Goal: Check status: Check status

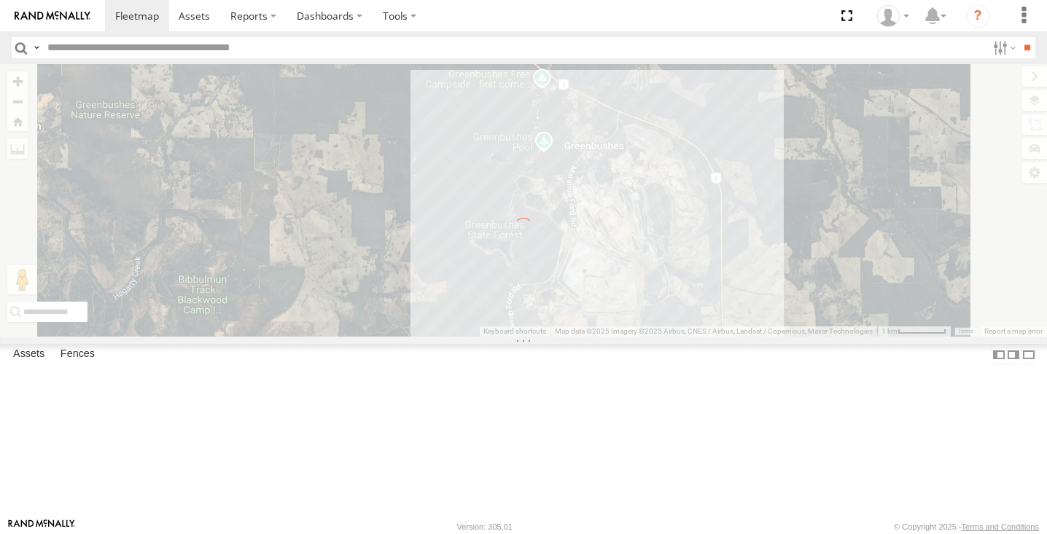
select select "**********"
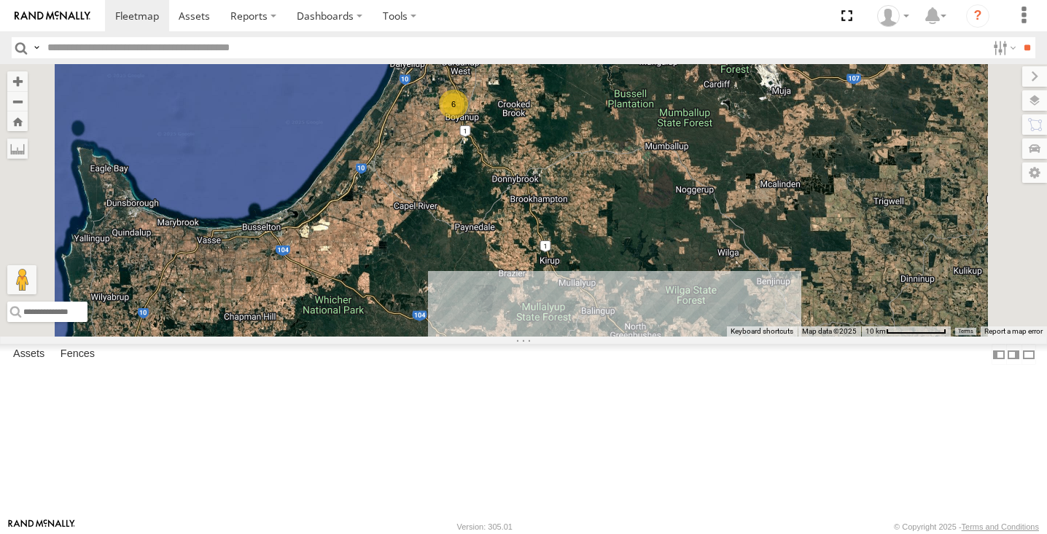
click at [649, 373] on div "5" at bounding box center [634, 358] width 29 height 29
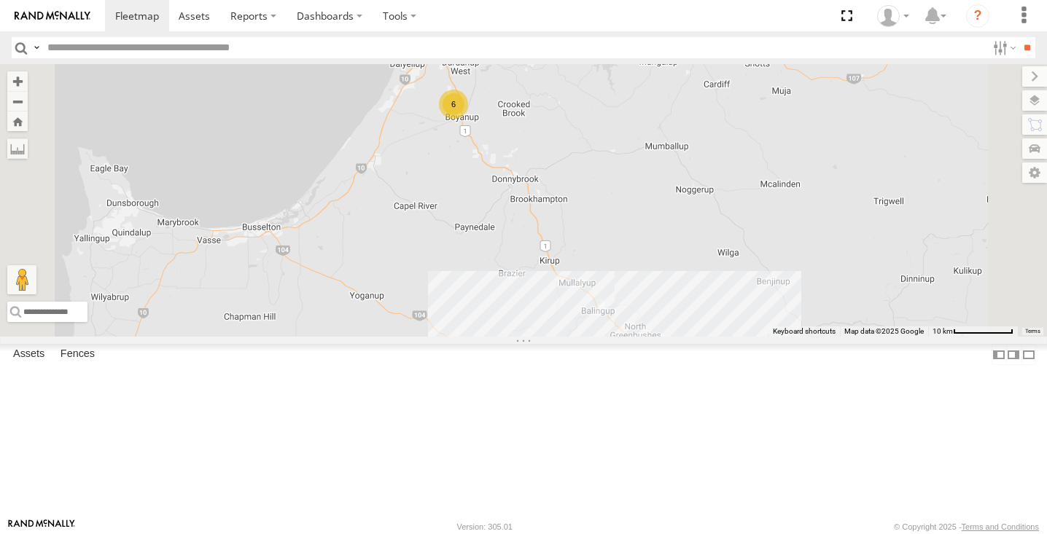
click at [652, 378] on div "11" at bounding box center [637, 363] width 29 height 29
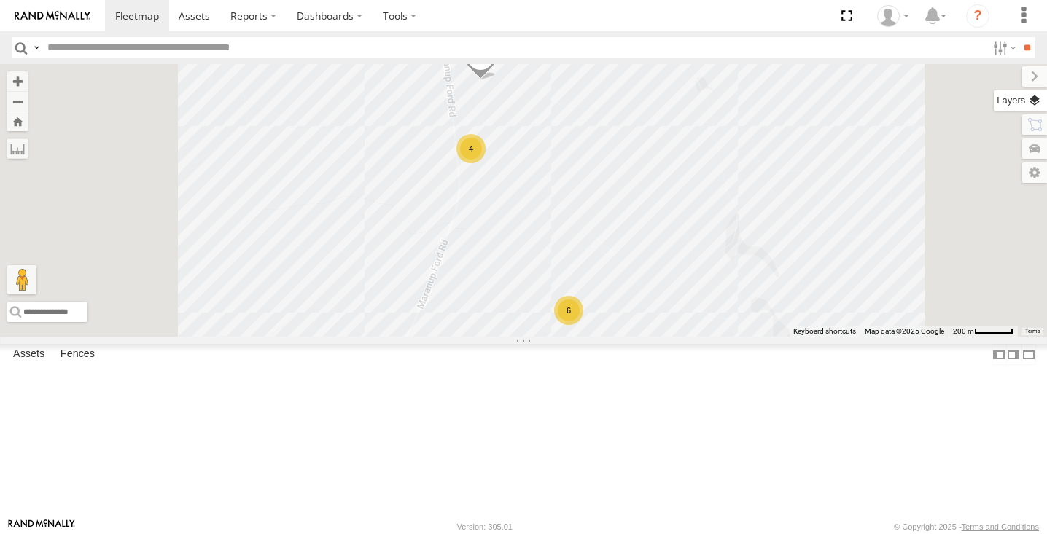
click at [1039, 100] on label at bounding box center [1019, 100] width 53 height 20
click at [0, 0] on label at bounding box center [0, 0] width 0 height 0
click at [0, 0] on span "Satellite + Roadmap" at bounding box center [0, 0] width 0 height 0
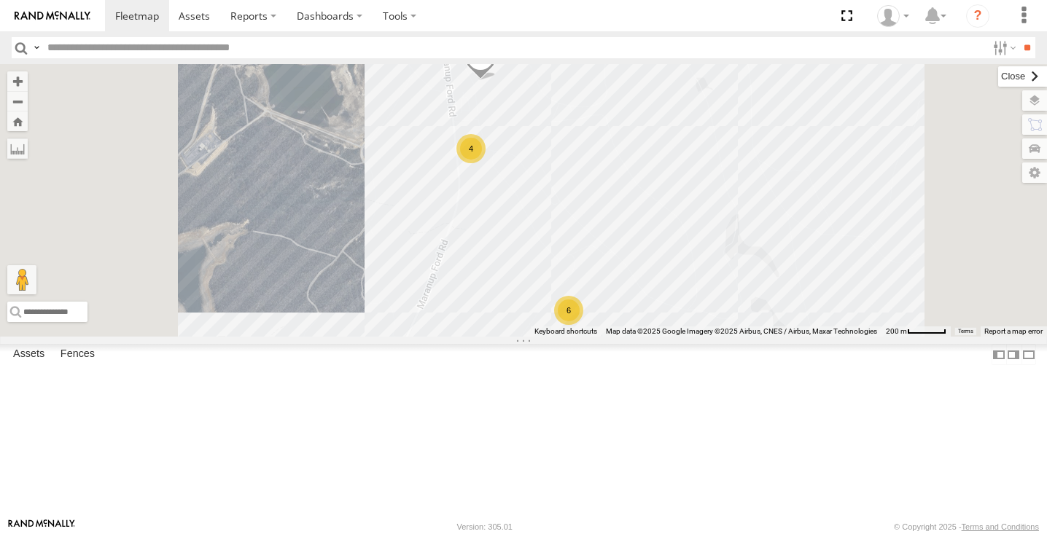
click at [998, 72] on label at bounding box center [1022, 76] width 49 height 20
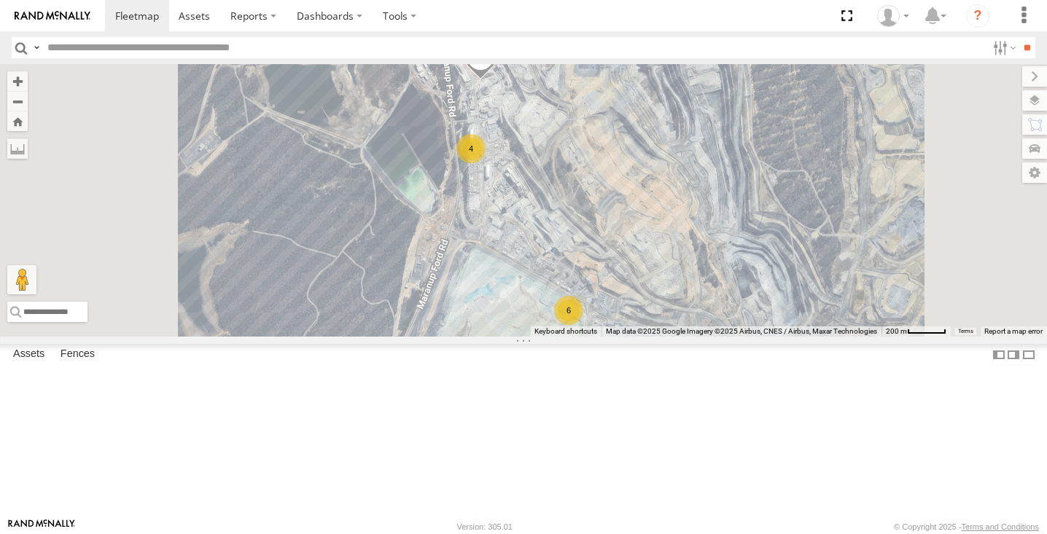
click at [485, 163] on div "4" at bounding box center [470, 148] width 29 height 29
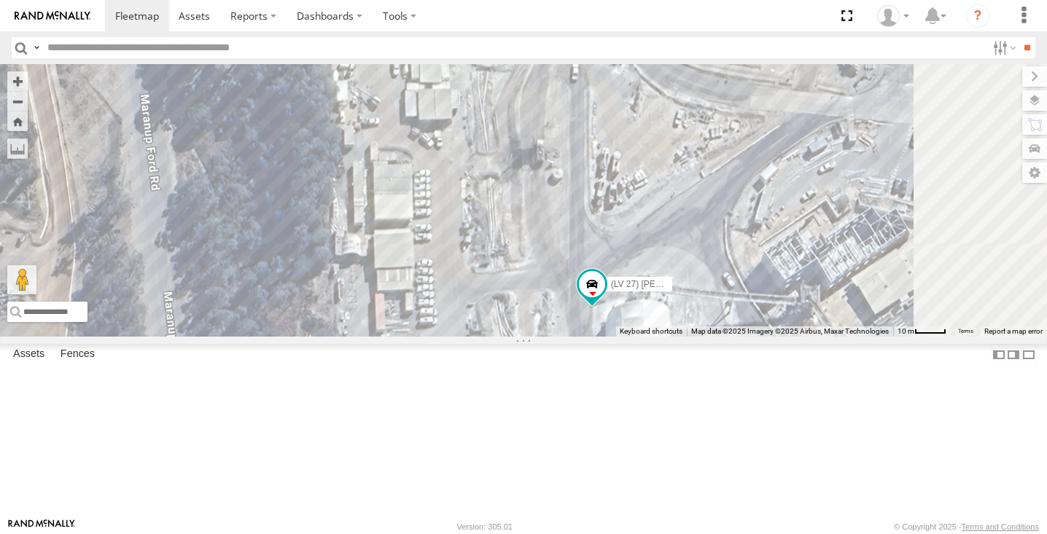
drag, startPoint x: 686, startPoint y: 345, endPoint x: 630, endPoint y: 295, distance: 74.9
click at [630, 295] on div "(LV20) [PERSON_NAME] (LV 11). Patrol (LV23) space cab triton (LV22) [PERSON_NAM…" at bounding box center [523, 200] width 1047 height 273
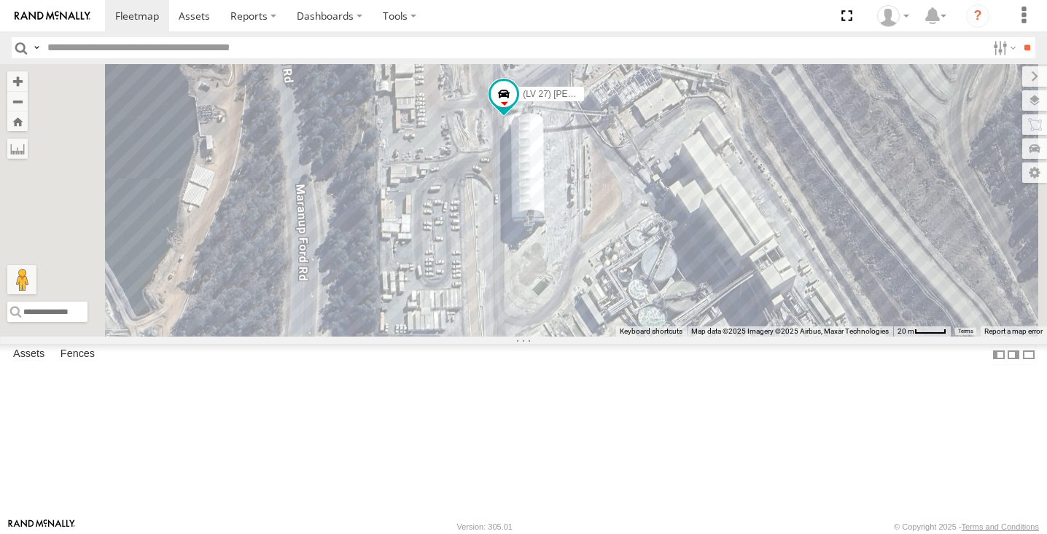
drag, startPoint x: 641, startPoint y: 353, endPoint x: 627, endPoint y: 95, distance: 258.4
click at [627, 90] on div "(LV20) [PERSON_NAME] (LV 11). Patrol (LV23) space cab triton lv18 (LV 27) [PERS…" at bounding box center [523, 200] width 1047 height 273
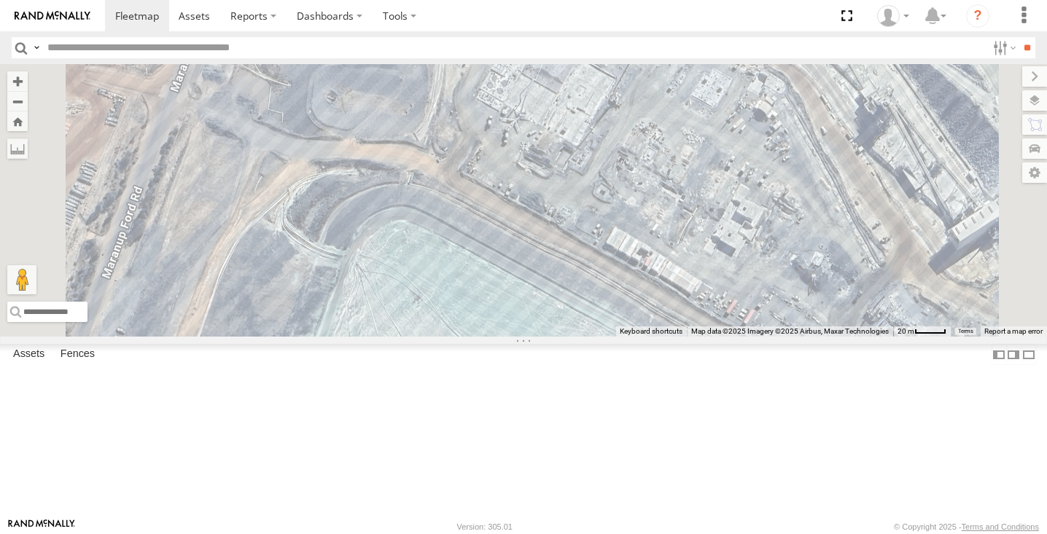
drag, startPoint x: 627, startPoint y: 103, endPoint x: 621, endPoint y: 368, distance: 265.4
click at [620, 337] on div "(LV20) [PERSON_NAME] (LV 11). Patrol (LV23) space cab triton lv18 (LV 27) [PERS…" at bounding box center [523, 200] width 1047 height 273
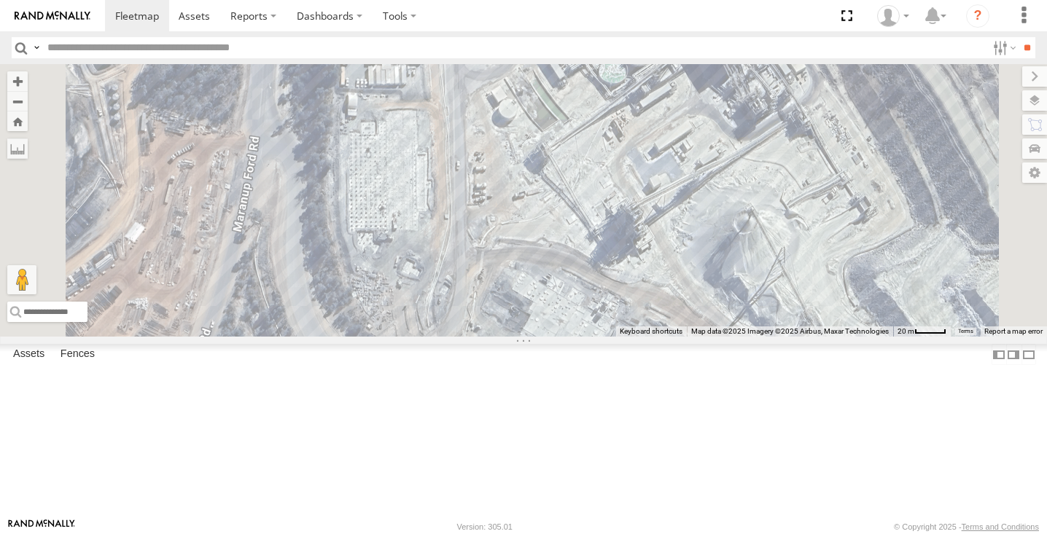
drag, startPoint x: 633, startPoint y: 285, endPoint x: 632, endPoint y: 454, distance: 169.1
click at [632, 337] on div "(LV20) [PERSON_NAME] (LV 11). Patrol (LV23) space cab triton lv18 (LV 27) [PERS…" at bounding box center [523, 200] width 1047 height 273
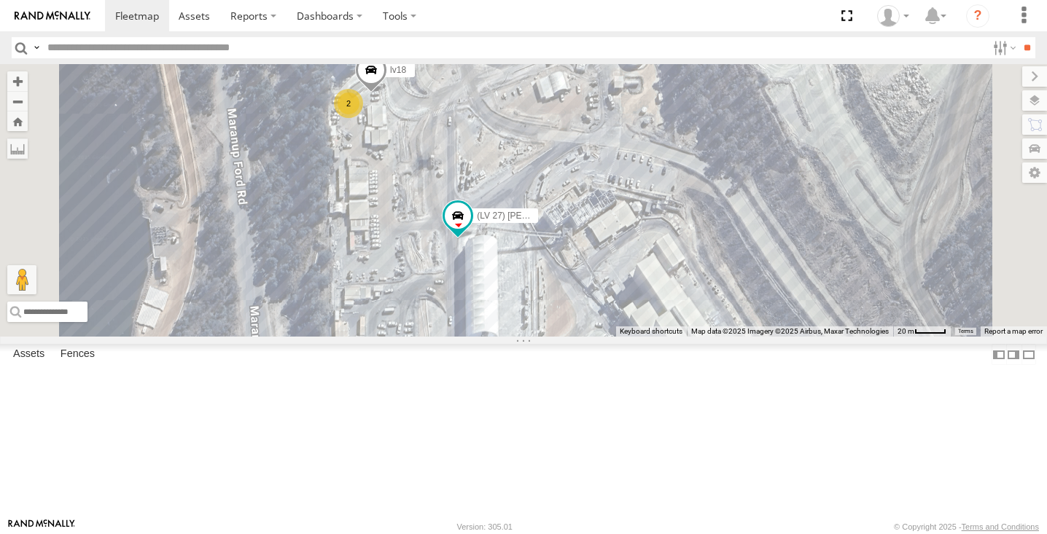
drag, startPoint x: 627, startPoint y: 444, endPoint x: 617, endPoint y: 324, distance: 119.9
click at [617, 324] on div "(LV20) [PERSON_NAME] (LV 11). Patrol (LV23) space cab triton lv18 (LV 27) [PERS…" at bounding box center [523, 200] width 1047 height 273
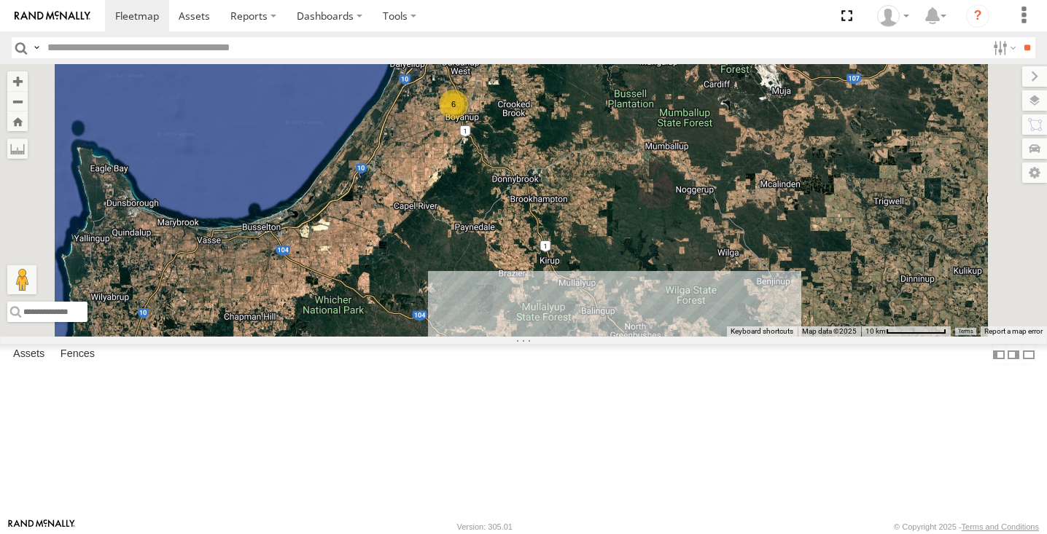
click at [425, 52] on span at bounding box center [409, 32] width 32 height 39
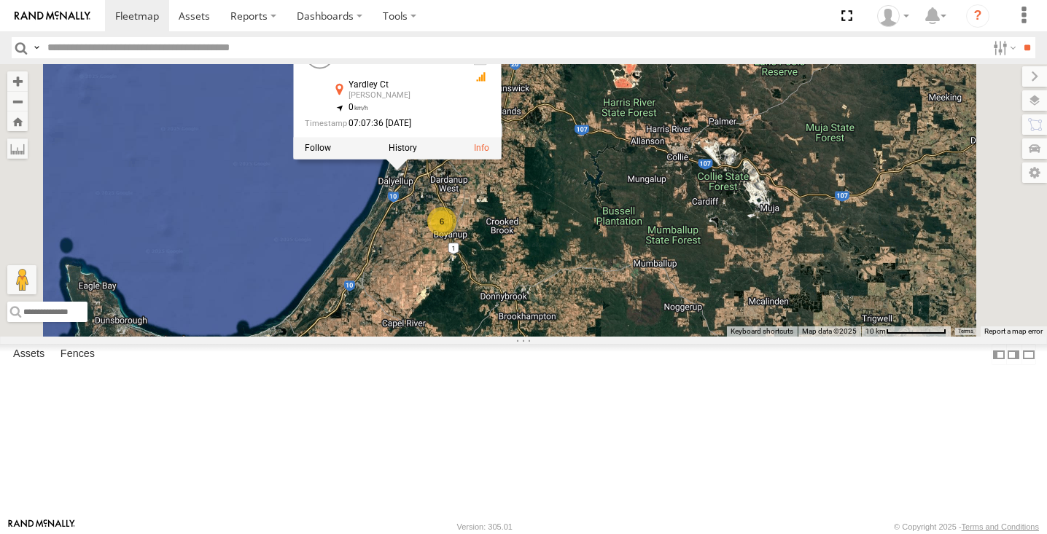
drag, startPoint x: 579, startPoint y: 233, endPoint x: 566, endPoint y: 354, distance: 121.7
click at [568, 337] on div "11 (LV20) [PERSON_NAME] 6 (LV 11). Patrol (LV20) [PERSON_NAME] All Assets Yardl…" at bounding box center [523, 200] width 1047 height 273
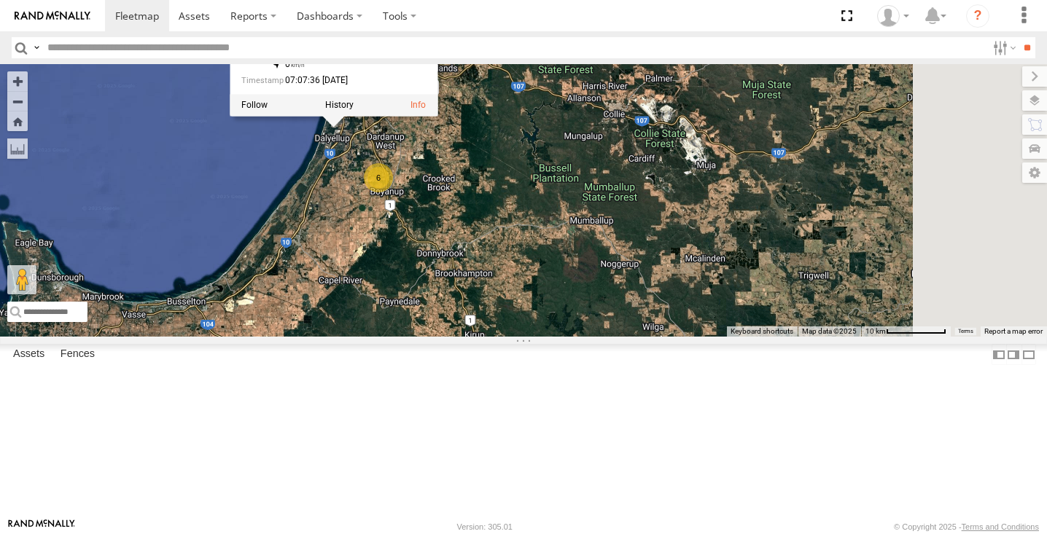
drag, startPoint x: 632, startPoint y: 380, endPoint x: 564, endPoint y: 335, distance: 81.1
click at [564, 335] on div "11 (LV20) [PERSON_NAME] 6 (LV 11). Patrol (LV20) [PERSON_NAME] All Assets Yardl…" at bounding box center [523, 200] width 1047 height 273
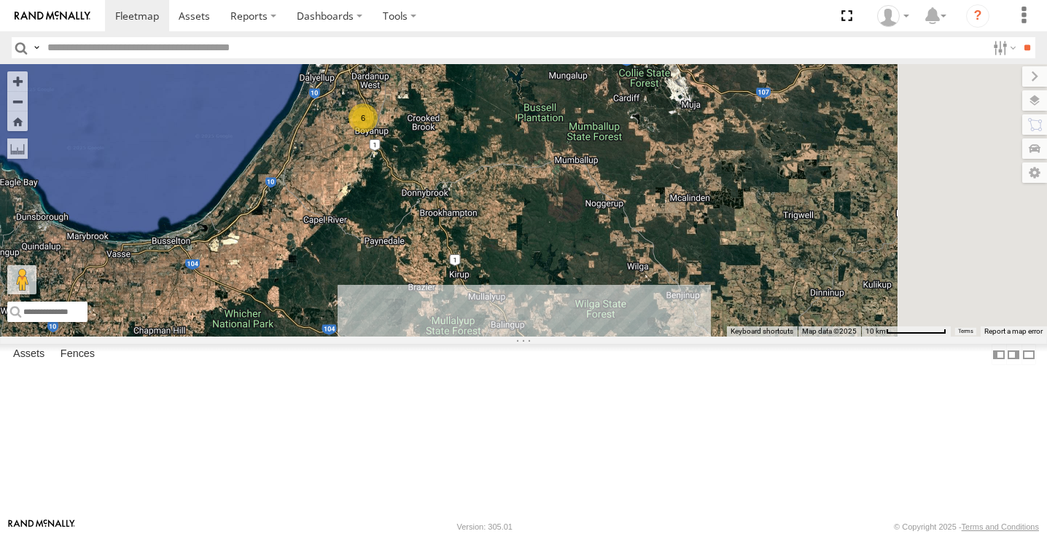
drag, startPoint x: 617, startPoint y: 371, endPoint x: 602, endPoint y: 306, distance: 66.5
click at [602, 306] on div "11 (LV20) [PERSON_NAME] 6 (LV 11). Patrol (LV20) [PERSON_NAME] All Assets Yardl…" at bounding box center [523, 200] width 1047 height 273
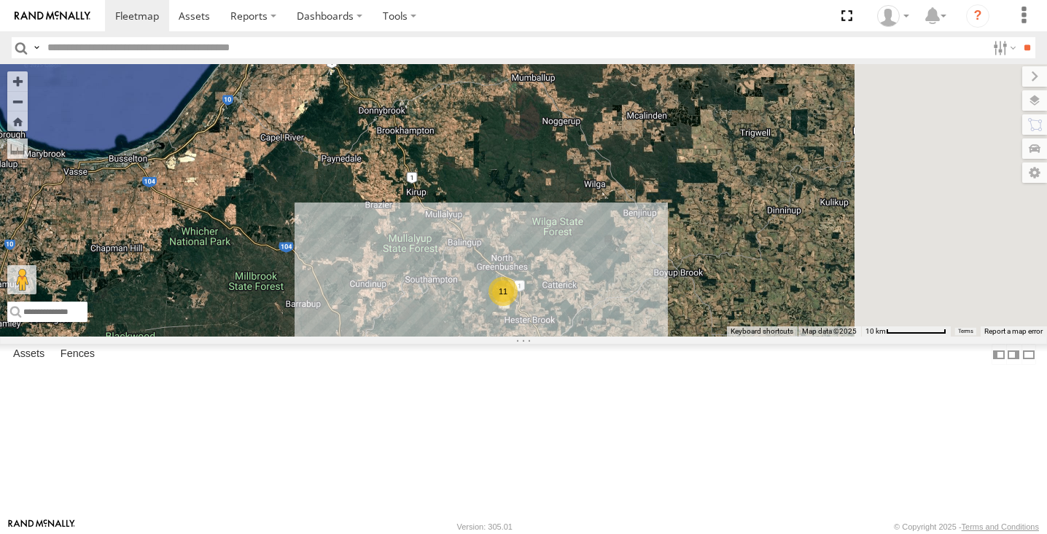
drag, startPoint x: 719, startPoint y: 445, endPoint x: 674, endPoint y: 362, distance: 93.6
click at [674, 337] on div "11 (LV20) [PERSON_NAME] 6 (LV 11). Patrol (LV20) [PERSON_NAME] All Assets Yardl…" at bounding box center [523, 200] width 1047 height 273
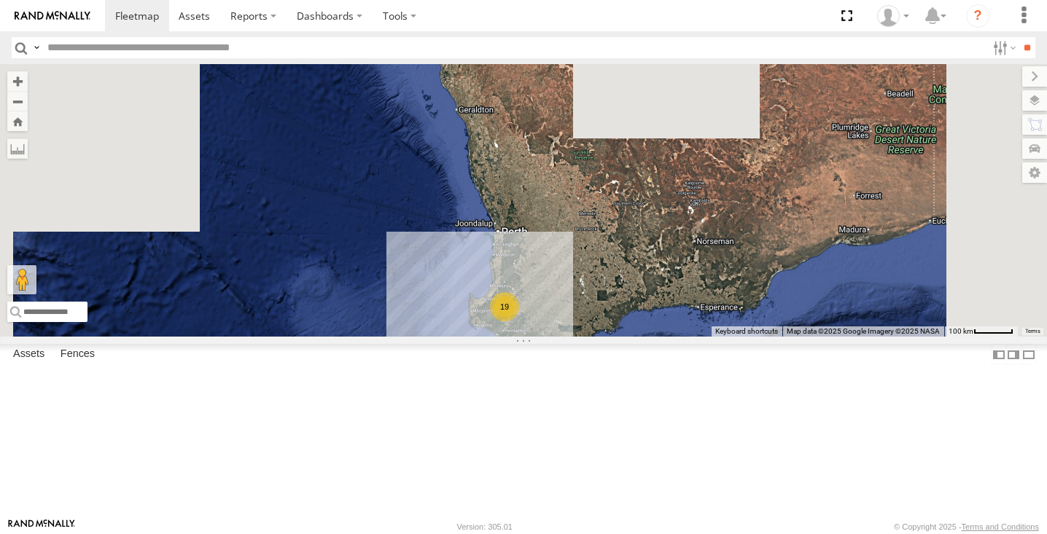
click at [519, 321] on div "19" at bounding box center [504, 306] width 29 height 29
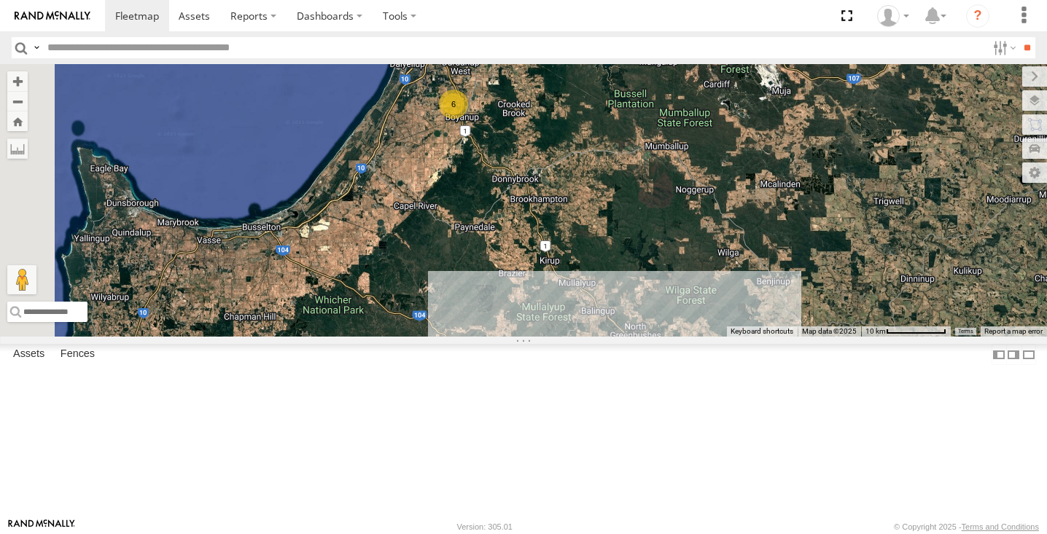
click at [651, 375] on div "11" at bounding box center [636, 359] width 29 height 29
